Goal: Task Accomplishment & Management: Complete application form

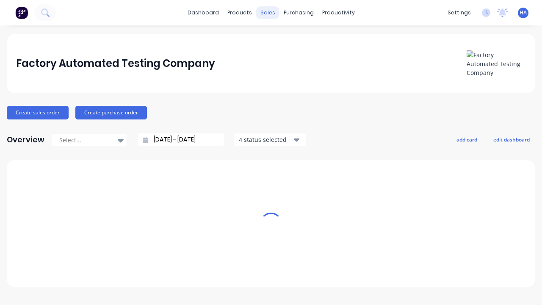
click at [268, 13] on div "sales" at bounding box center [267, 12] width 23 height 13
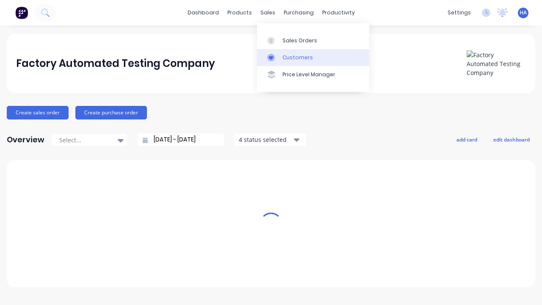
click at [313, 57] on link "Customers" at bounding box center [313, 57] width 112 height 17
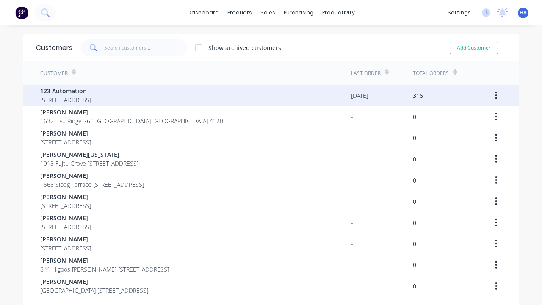
click at [91, 91] on span "123 Automation" at bounding box center [65, 90] width 51 height 9
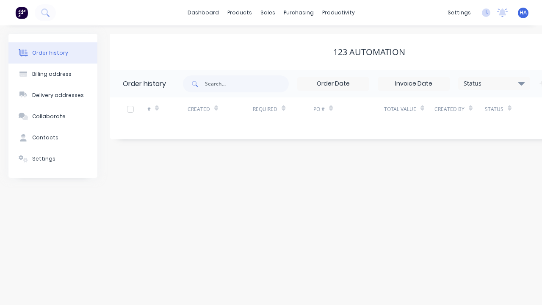
scroll to position [0, 86]
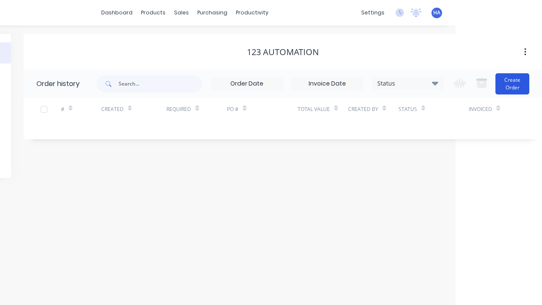
click at [513, 83] on button "Create Order" at bounding box center [513, 83] width 34 height 21
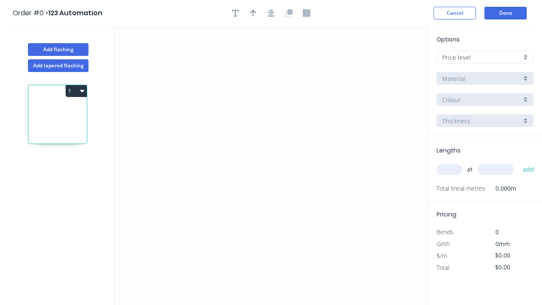
click at [157, 90] on icon "0" at bounding box center [271, 165] width 314 height 279
click at [305, 132] on icon "0" at bounding box center [271, 165] width 314 height 279
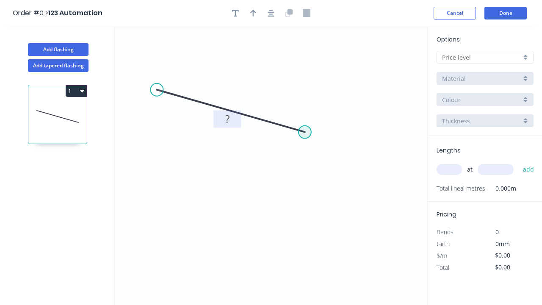
click at [227, 119] on tspan "?" at bounding box center [227, 119] width 4 height 14
click at [482, 57] on input "text" at bounding box center [481, 57] width 79 height 9
click at [485, 57] on input "text" at bounding box center [481, 57] width 79 height 9
click at [485, 73] on div "A" at bounding box center [485, 73] width 96 height 15
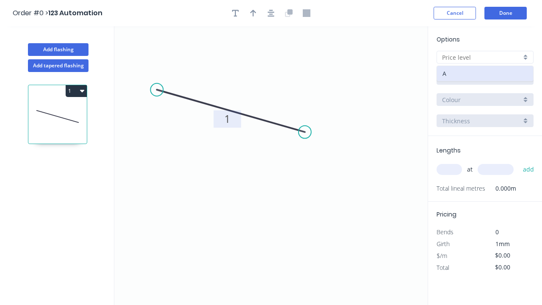
type input "A"
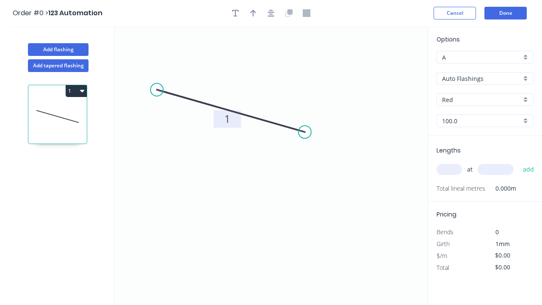
click at [450, 169] on input "text" at bounding box center [449, 169] width 25 height 11
type input "1"
click at [496, 169] on input "text" at bounding box center [496, 169] width 36 height 11
type input "$10.00"
type input "1000"
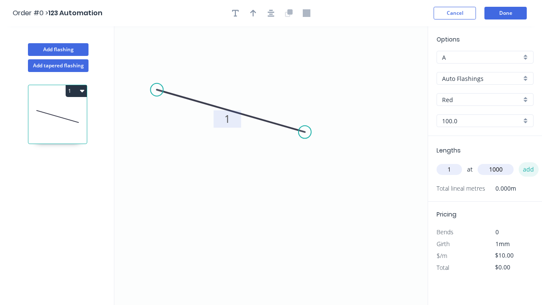
click at [528, 169] on button "add" at bounding box center [529, 169] width 20 height 14
type input "$10.00"
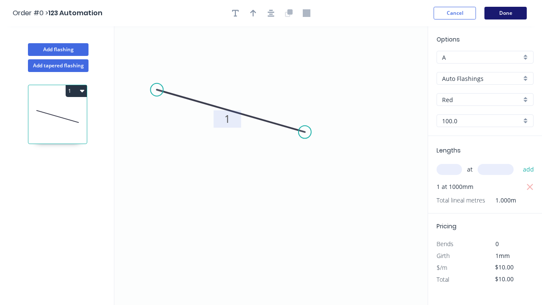
click at [506, 13] on button "Done" at bounding box center [506, 13] width 42 height 13
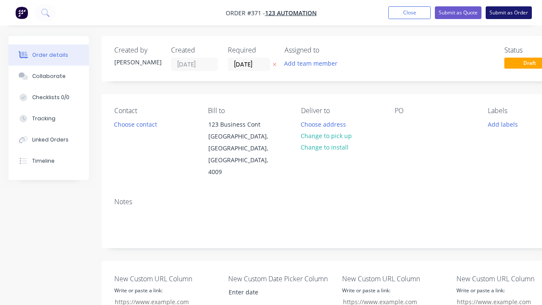
click at [509, 13] on button "Submit as Order" at bounding box center [509, 12] width 46 height 13
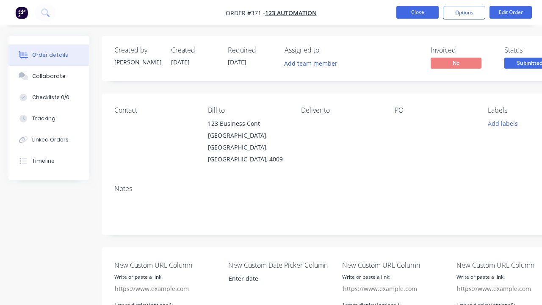
click at [418, 12] on button "Close" at bounding box center [418, 12] width 42 height 13
